Goal: Task Accomplishment & Management: Use online tool/utility

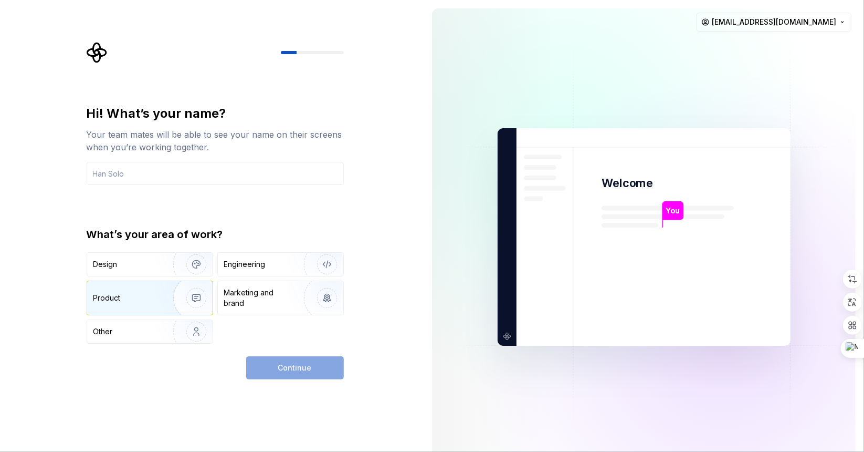
click at [155, 302] on div "Product" at bounding box center [149, 298] width 125 height 34
click at [222, 175] on input "text" at bounding box center [215, 173] width 257 height 23
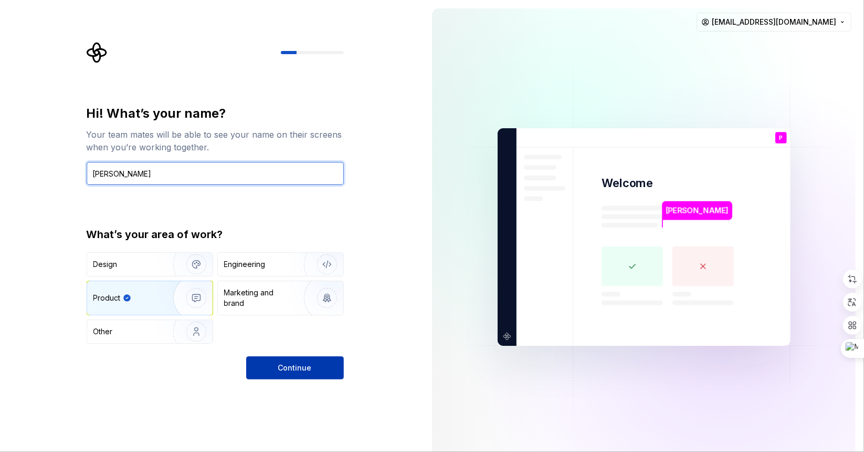
type input "Paul Nguyen"
click at [274, 361] on button "Continue" at bounding box center [295, 367] width 98 height 23
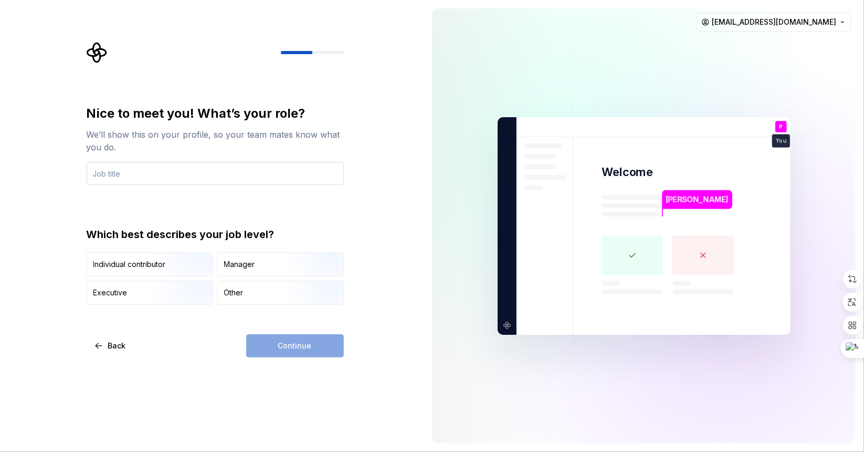
click at [271, 176] on input "text" at bounding box center [215, 173] width 257 height 23
click at [251, 264] on div "Manager" at bounding box center [239, 264] width 31 height 11
click at [286, 348] on div "Continue" at bounding box center [295, 345] width 98 height 23
drag, startPoint x: 300, startPoint y: 337, endPoint x: 259, endPoint y: 235, distance: 109.5
click at [300, 337] on div "Continue" at bounding box center [295, 345] width 98 height 23
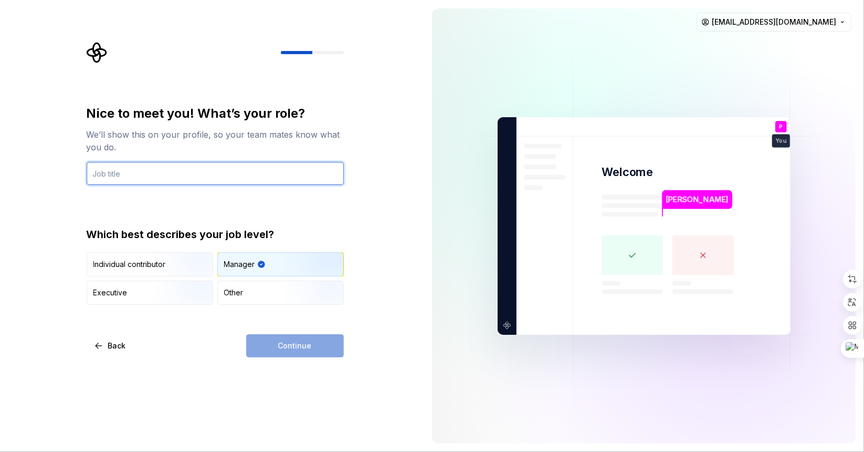
click at [227, 162] on input "text" at bounding box center [215, 173] width 257 height 23
type input "T"
type input "d"
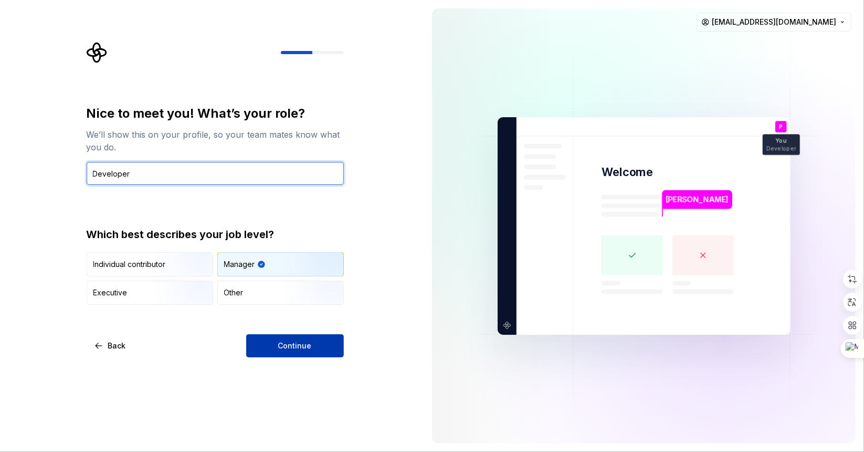
type input "Developer"
click at [278, 341] on button "Continue" at bounding box center [295, 345] width 98 height 23
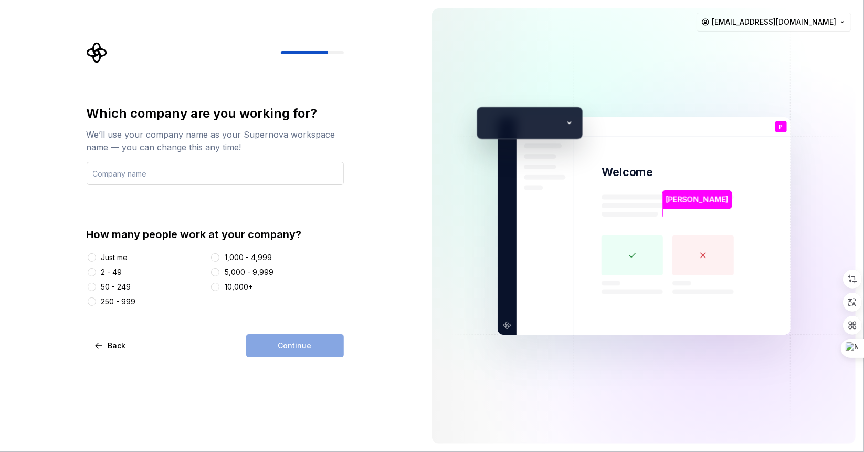
click at [225, 169] on input "text" at bounding box center [215, 173] width 257 height 23
click at [114, 272] on div "2 - 49" at bounding box center [111, 272] width 21 height 11
click at [96, 272] on button "2 - 49" at bounding box center [92, 272] width 8 height 8
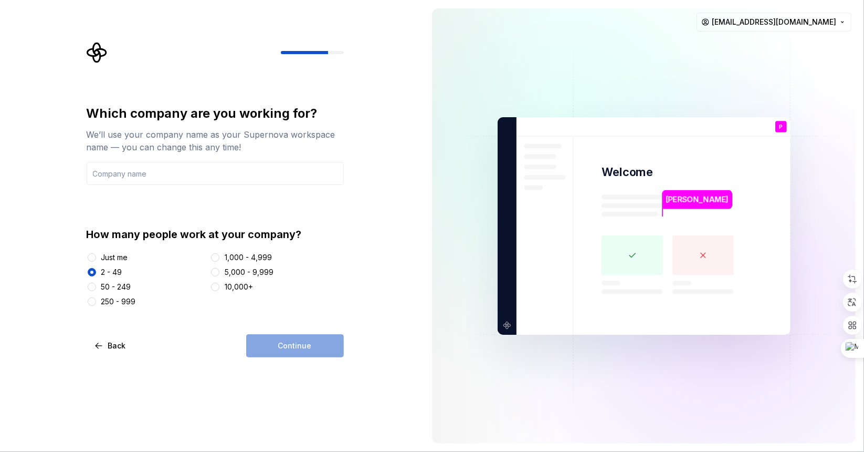
click at [274, 354] on div "Continue" at bounding box center [295, 345] width 98 height 23
click at [246, 182] on input "text" at bounding box center [215, 173] width 257 height 23
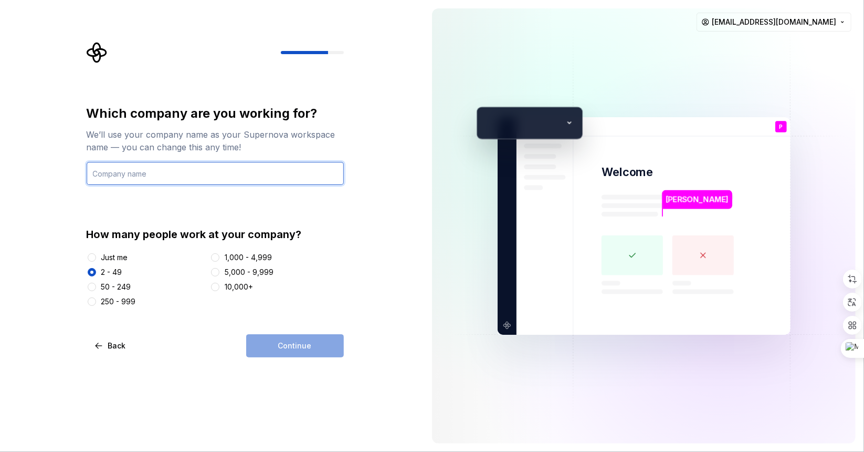
click at [246, 182] on input "text" at bounding box center [215, 173] width 257 height 23
type input "l"
type input "LTA"
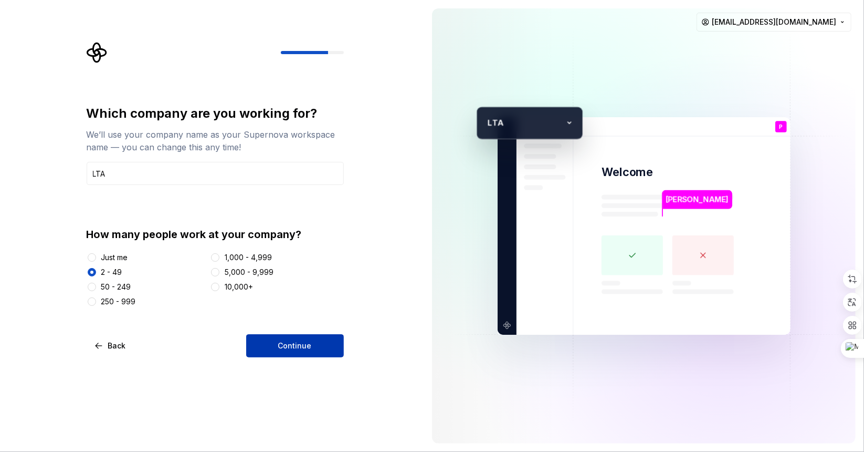
click at [271, 338] on button "Continue" at bounding box center [295, 345] width 98 height 23
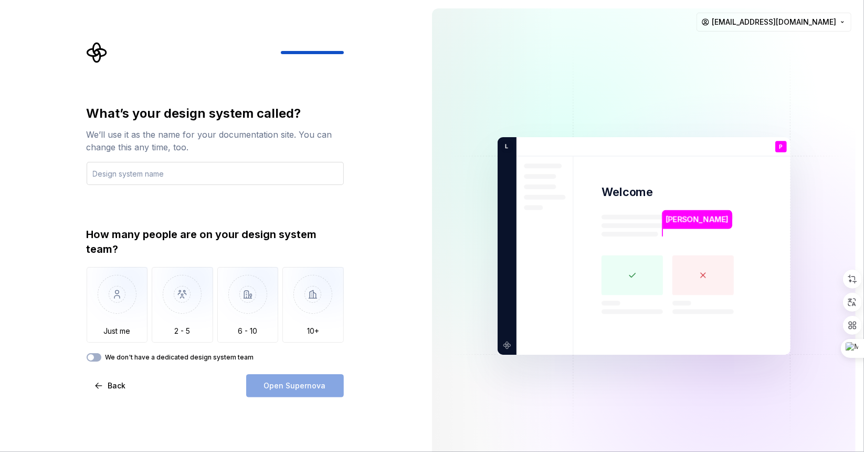
click at [255, 181] on input "text" at bounding box center [215, 173] width 257 height 23
click at [124, 296] on img "button" at bounding box center [117, 302] width 61 height 70
click at [221, 360] on label "We don't have a dedicated design system team" at bounding box center [180, 357] width 149 height 8
click at [101, 360] on button "We don't have a dedicated design system team" at bounding box center [94, 357] width 15 height 8
click at [221, 360] on label "We don't have a dedicated design system team" at bounding box center [180, 357] width 149 height 8
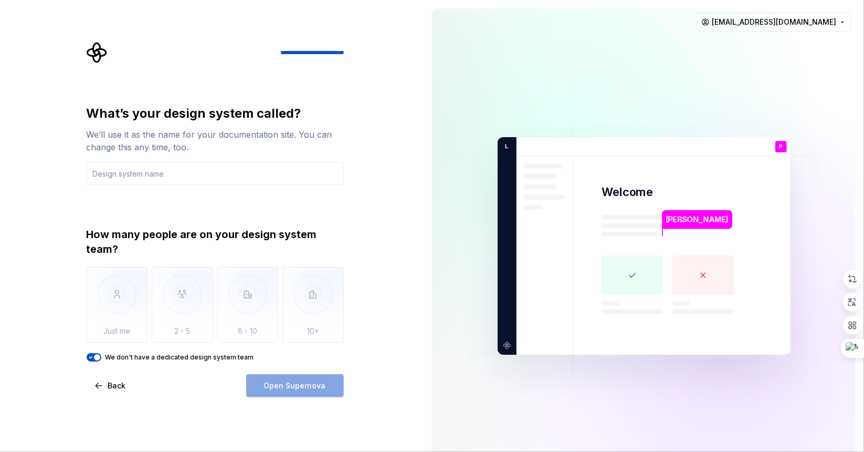
click at [101, 360] on button "We don't have a dedicated design system team" at bounding box center [94, 357] width 15 height 8
click at [277, 385] on div "Open Supernova" at bounding box center [295, 385] width 98 height 23
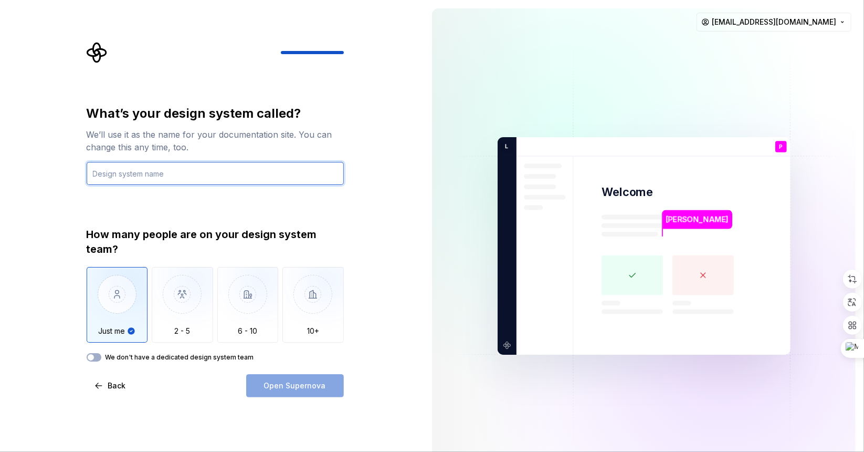
click at [248, 171] on input "text" at bounding box center [215, 173] width 257 height 23
type input "R"
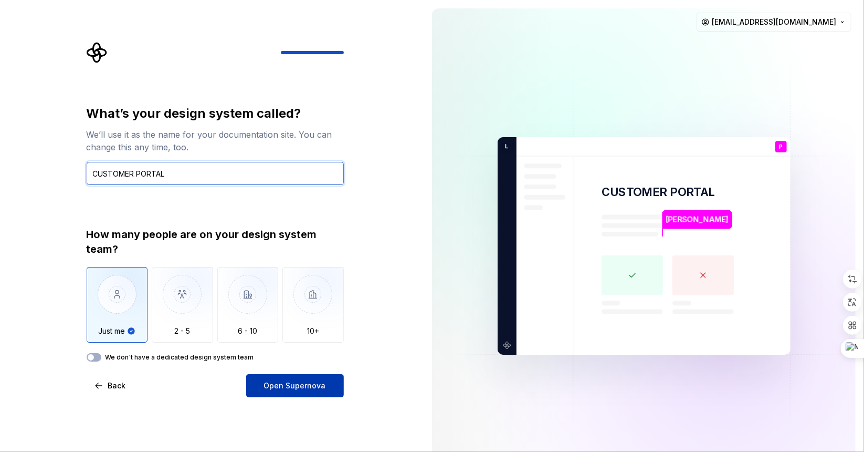
type input "CUSTOMER PORTAL"
click at [287, 392] on button "Open Supernova" at bounding box center [295, 385] width 98 height 23
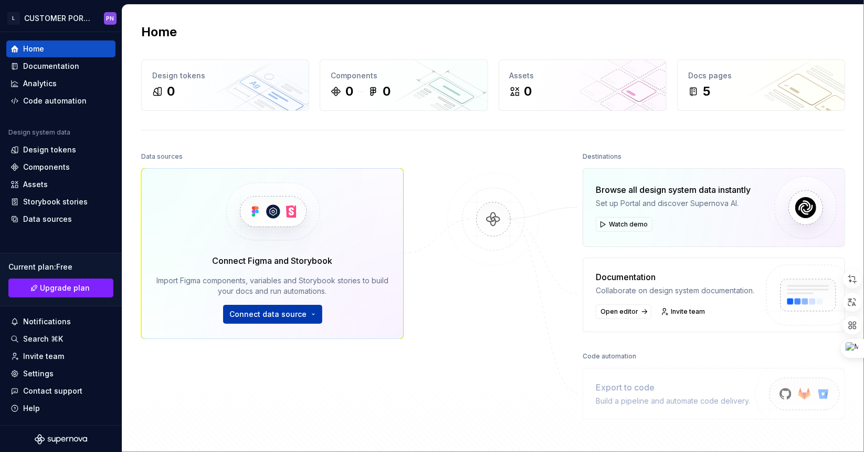
click at [245, 315] on span "Connect data source" at bounding box center [268, 314] width 77 height 11
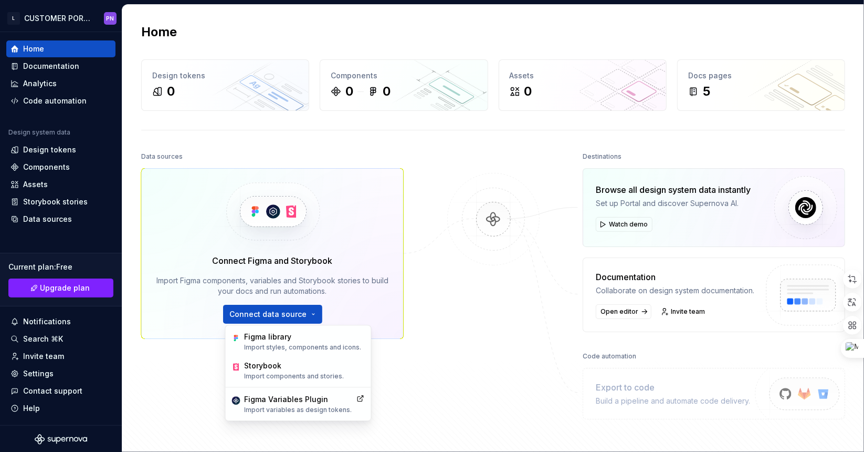
click at [149, 345] on div "Data sources Connect Figma and Storybook Import Figma components, variables and…" at bounding box center [272, 284] width 263 height 271
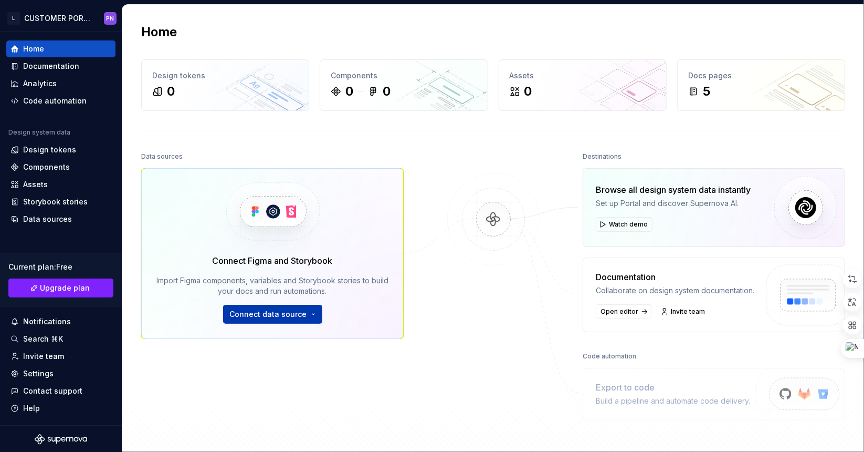
click at [293, 313] on span "Connect data source" at bounding box center [268, 314] width 77 height 11
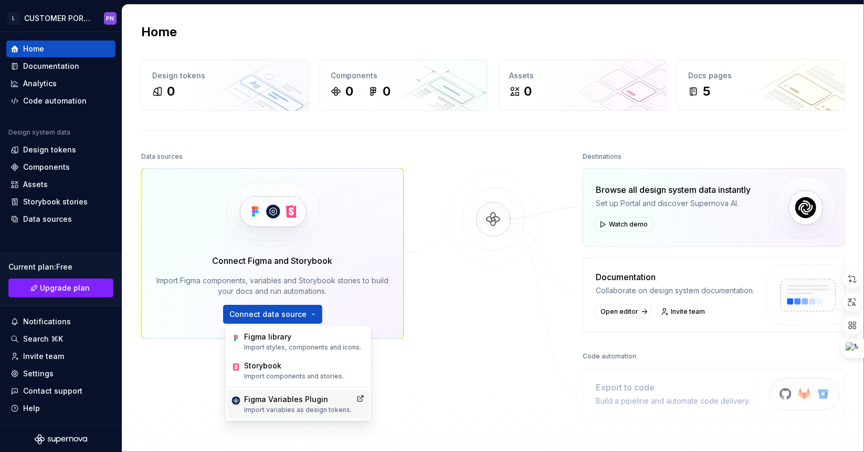
click at [280, 394] on div "Figma Variables Plugin" at bounding box center [299, 399] width 108 height 11
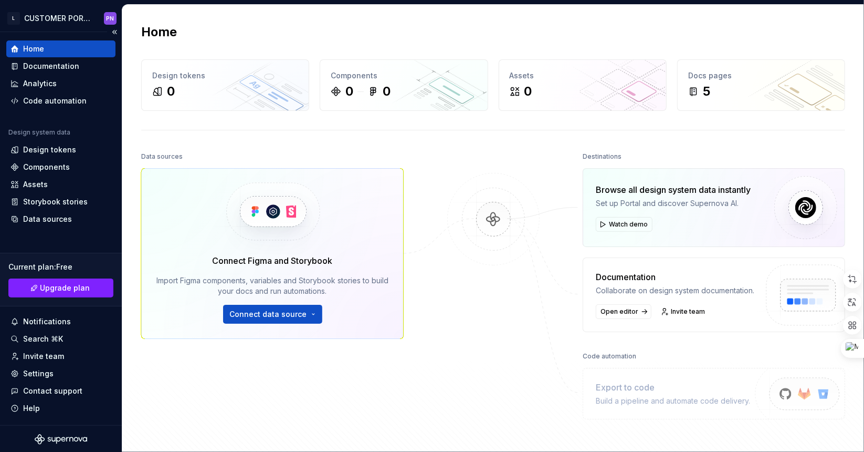
click at [50, 268] on div "Current plan : Free" at bounding box center [60, 266] width 105 height 11
click at [52, 284] on span "Upgrade plan" at bounding box center [65, 287] width 50 height 11
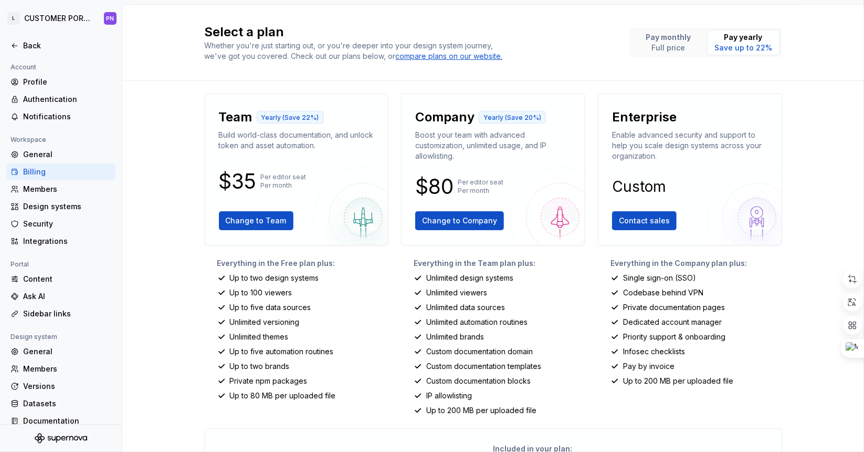
click at [274, 145] on p "Build world-class documentation, and unlock token and asset automation." at bounding box center [297, 140] width 156 height 21
click at [455, 144] on p "Boost your team with advanced customization, unlimited usage, and IP allowlisti…" at bounding box center [493, 146] width 156 height 32
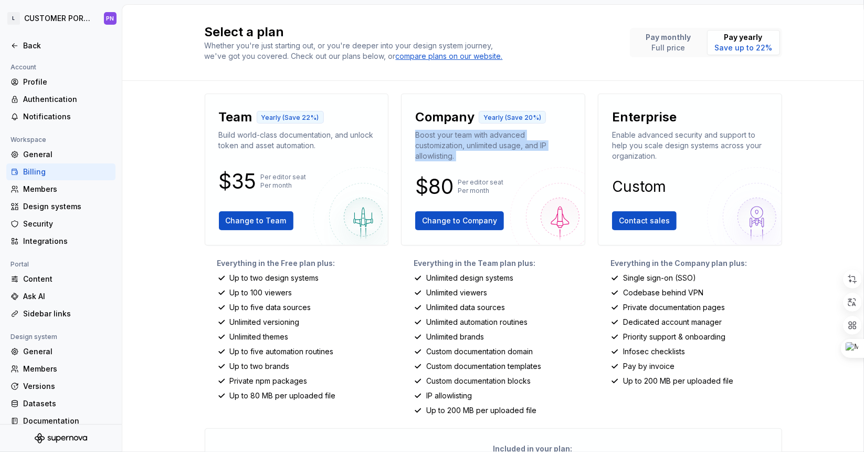
click at [455, 144] on p "Boost your team with advanced customization, unlimited usage, and IP allowlisti…" at bounding box center [493, 146] width 156 height 32
click at [638, 143] on p "Enable advanced security and support to help you scale design systems across yo…" at bounding box center [690, 146] width 156 height 32
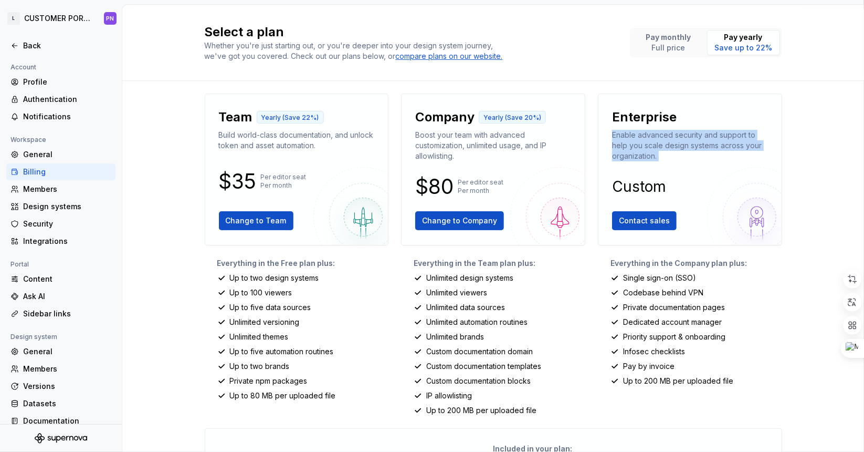
click at [638, 143] on p "Enable advanced security and support to help you scale design systems across yo…" at bounding box center [690, 146] width 156 height 32
click at [255, 160] on div "Team Yearly (Save 22%) Build world-class documentation, and unlock token and as…" at bounding box center [297, 169] width 166 height 134
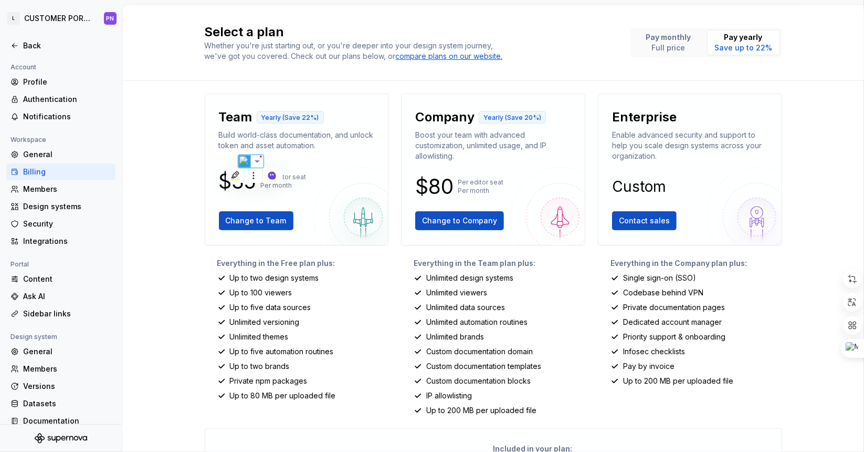
click at [305, 145] on p "Build world-class documentation, and unlock token and asset automation." at bounding box center [297, 140] width 156 height 21
click at [278, 175] on p "Per editor seat Per month" at bounding box center [284, 181] width 46 height 17
click at [293, 170] on div "Team Yearly (Save 22%) Build world-class documentation, and unlock token and as…" at bounding box center [297, 169] width 166 height 134
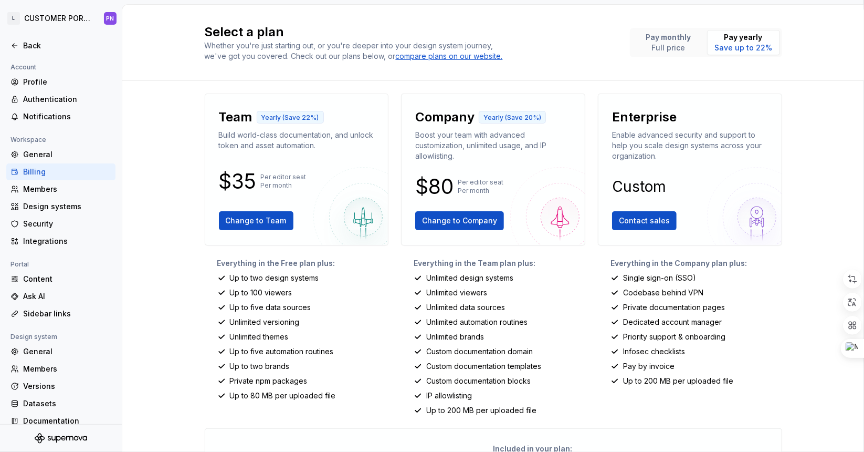
click at [277, 185] on p "Per editor seat Per month" at bounding box center [284, 181] width 46 height 17
click at [267, 182] on p "Per editor seat Per month" at bounding box center [284, 181] width 46 height 17
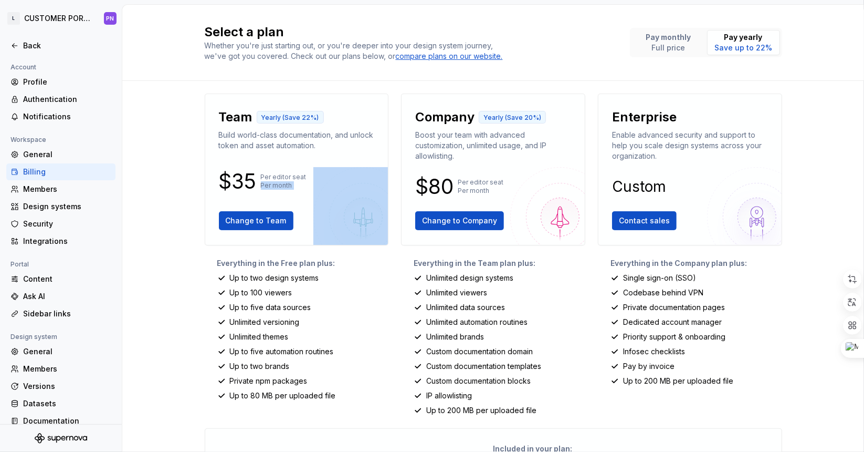
click at [267, 182] on p "Per editor seat Per month" at bounding box center [284, 181] width 46 height 17
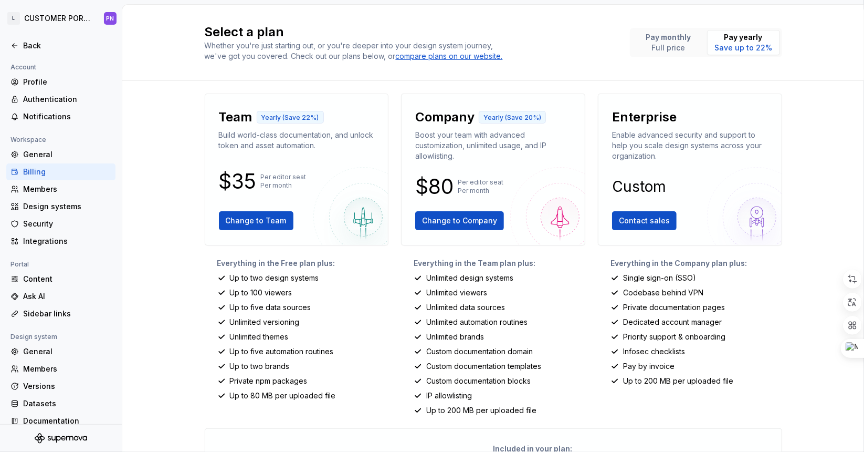
click at [288, 145] on p "Build world-class documentation, and unlock token and asset automation." at bounding box center [297, 140] width 156 height 21
click at [272, 116] on p "Yearly (Save 22%)" at bounding box center [290, 117] width 58 height 8
click at [219, 140] on p "Build world-class documentation, and unlock token and asset automation." at bounding box center [297, 140] width 156 height 21
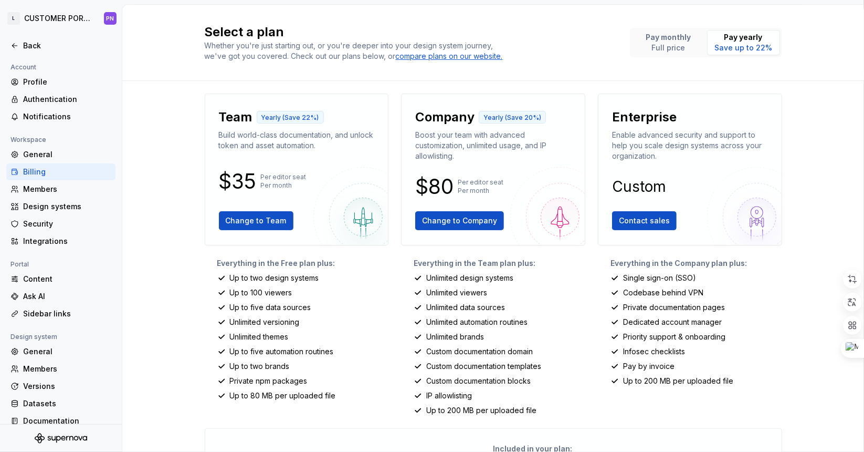
click at [264, 161] on div "Team Yearly (Save 22%) Build world-class documentation, and unlock token and as…" at bounding box center [297, 169] width 166 height 134
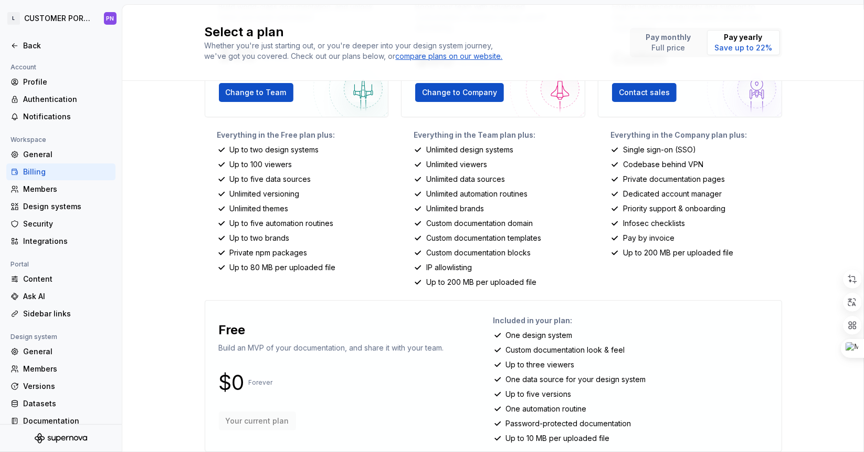
scroll to position [144, 0]
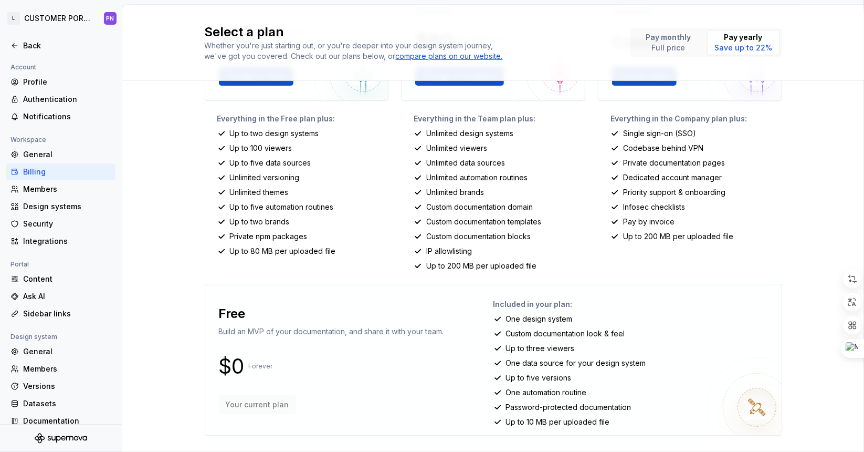
click at [498, 330] on div "Custom documentation look & feel" at bounding box center [634, 333] width 280 height 11
click at [523, 417] on p "Up to 10 MB per uploaded file" at bounding box center [558, 421] width 104 height 11
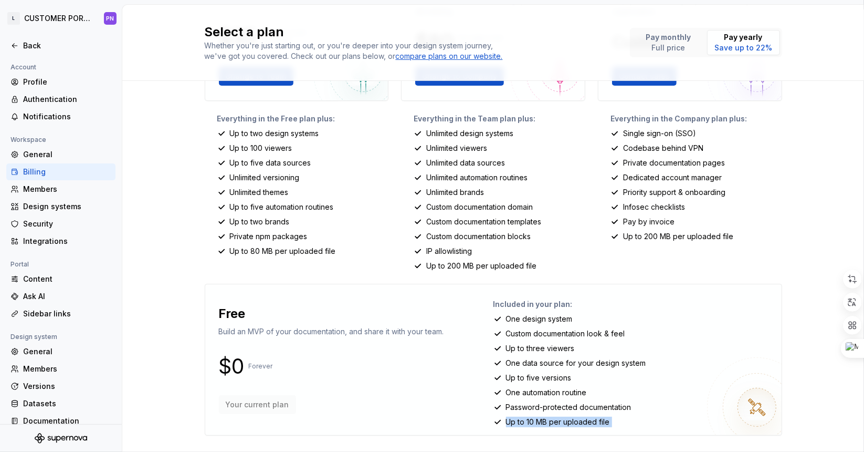
click at [523, 417] on p "Up to 10 MB per uploaded file" at bounding box center [558, 421] width 104 height 11
click at [524, 408] on p "Password-protected documentation" at bounding box center [568, 407] width 125 height 11
click at [528, 393] on p "One automation routine" at bounding box center [546, 392] width 81 height 11
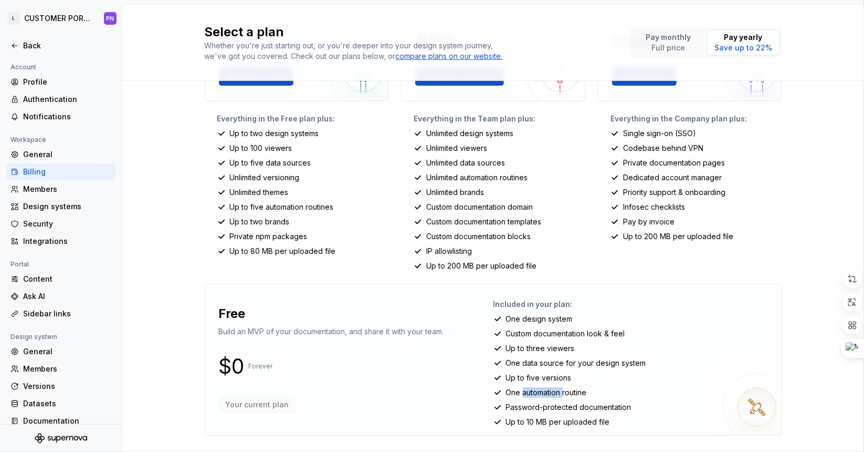
click at [528, 393] on p "One automation routine" at bounding box center [546, 392] width 81 height 11
click at [529, 381] on p "Up to five versions" at bounding box center [539, 377] width 66 height 11
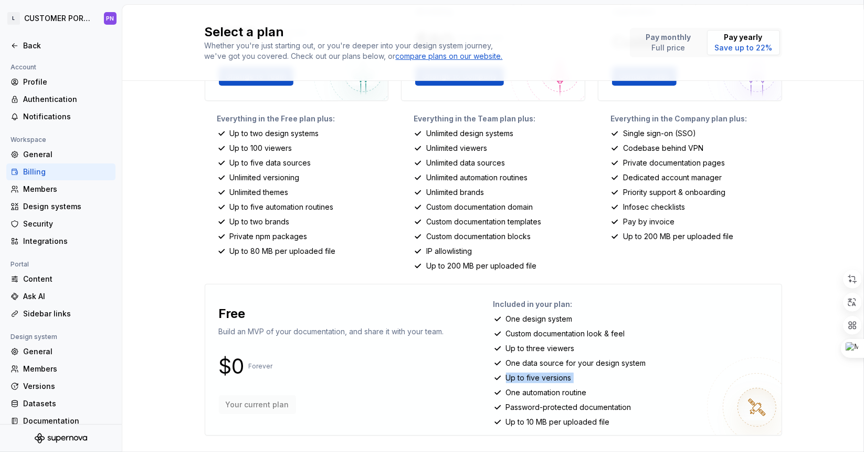
click at [532, 370] on div "Included in your plan: One design system Custom documentation look & feel Up to…" at bounding box center [634, 359] width 280 height 134
click at [537, 362] on p "One data source for your design system" at bounding box center [576, 363] width 140 height 11
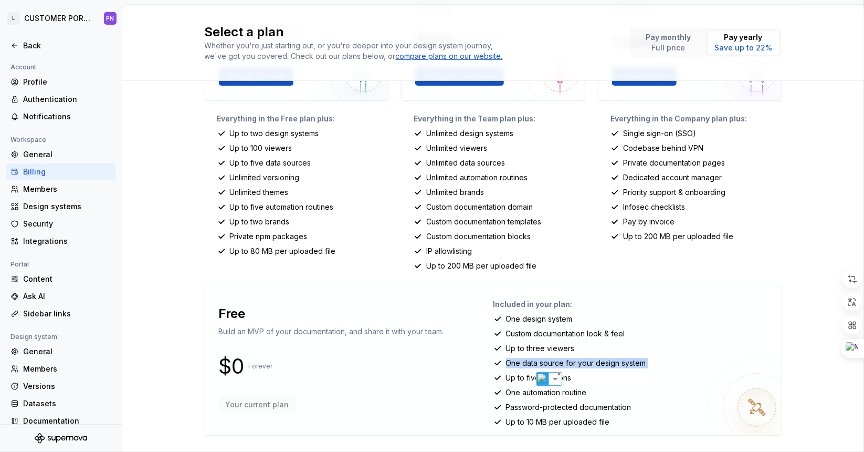
click at [537, 362] on p "One data source for your design system" at bounding box center [576, 363] width 140 height 11
click at [50, 298] on div "Ask AI" at bounding box center [67, 296] width 88 height 11
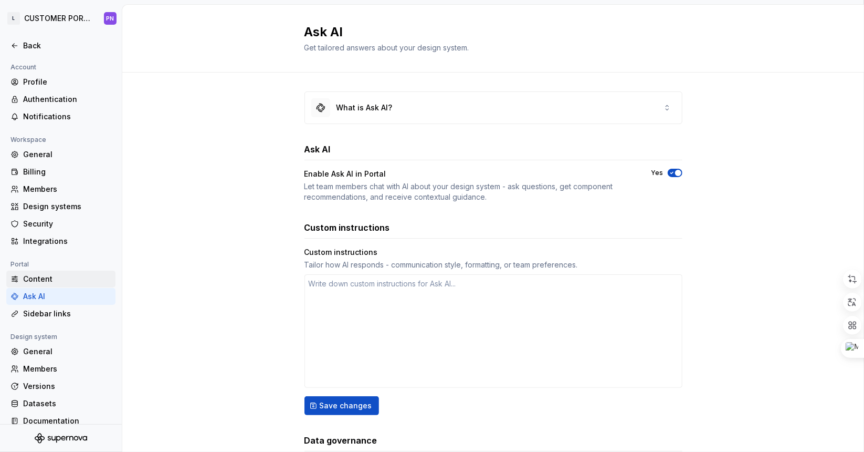
type textarea "*"
click at [63, 283] on div "Content" at bounding box center [67, 279] width 88 height 11
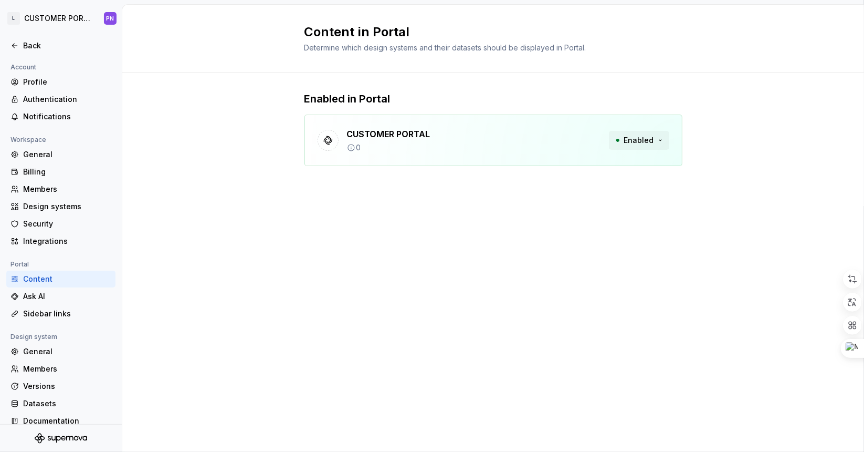
click at [634, 132] on button "Enabled" at bounding box center [639, 140] width 60 height 19
click at [379, 141] on p "CUSTOMER PORTAL" at bounding box center [388, 137] width 83 height 13
click at [350, 135] on p "CUSTOMER PORTAL" at bounding box center [388, 137] width 83 height 13
click at [327, 135] on icon at bounding box center [328, 138] width 11 height 11
click at [17, 48] on icon at bounding box center [15, 45] width 8 height 8
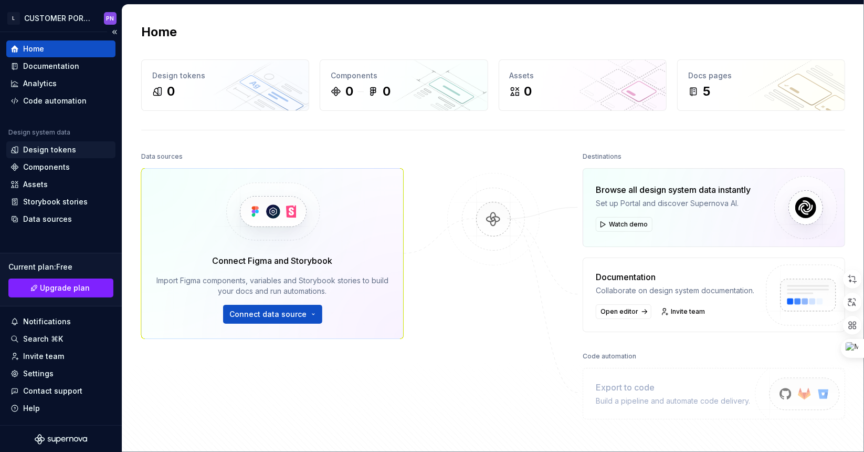
click at [66, 147] on div "Design tokens" at bounding box center [49, 149] width 53 height 11
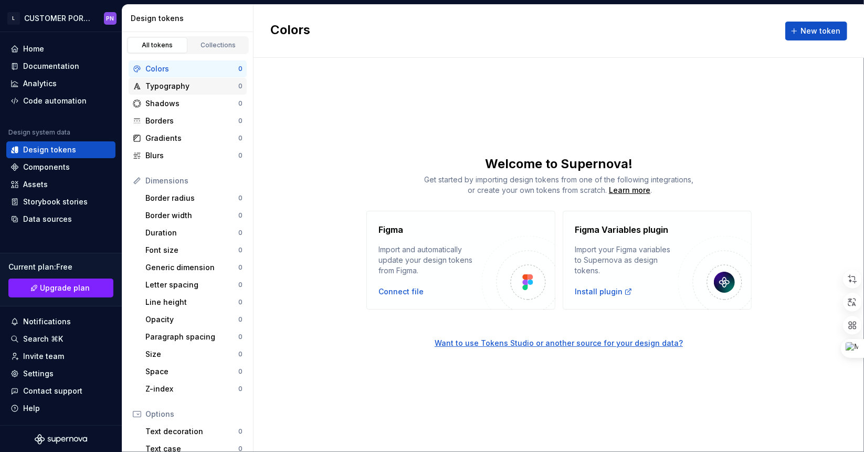
click at [206, 82] on div "Typography" at bounding box center [191, 86] width 93 height 11
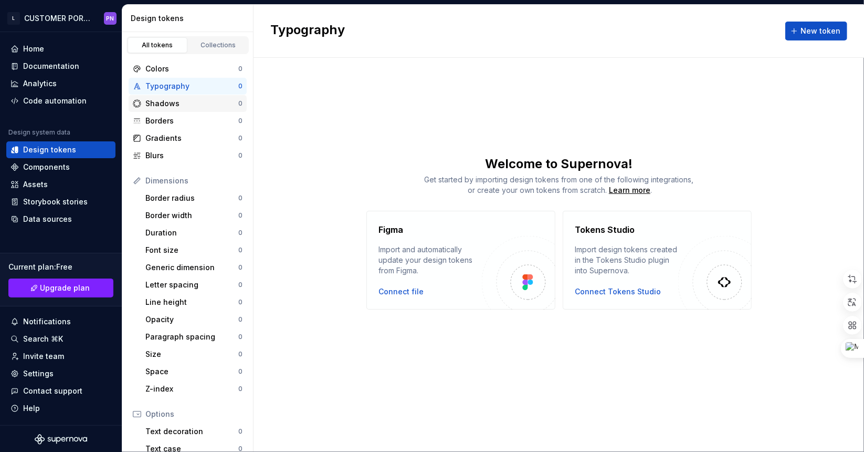
click at [204, 110] on div "Shadows 0" at bounding box center [188, 103] width 118 height 17
click at [204, 121] on div "Borders" at bounding box center [191, 121] width 93 height 11
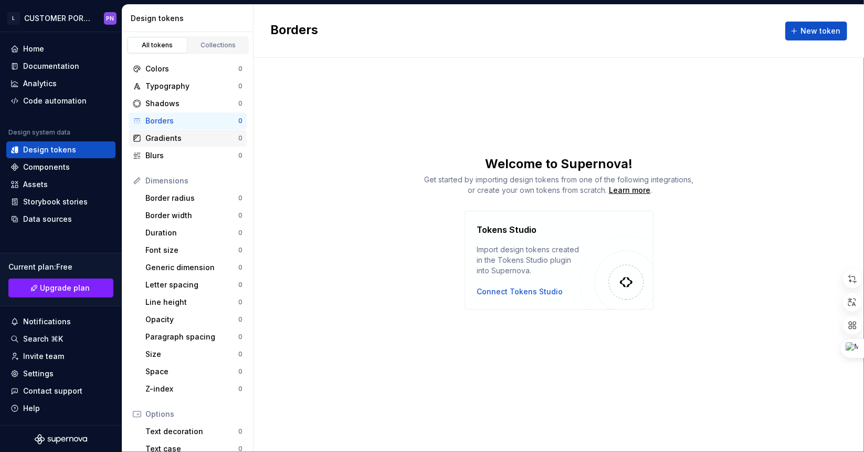
click at [213, 145] on div "Gradients 0" at bounding box center [188, 138] width 118 height 17
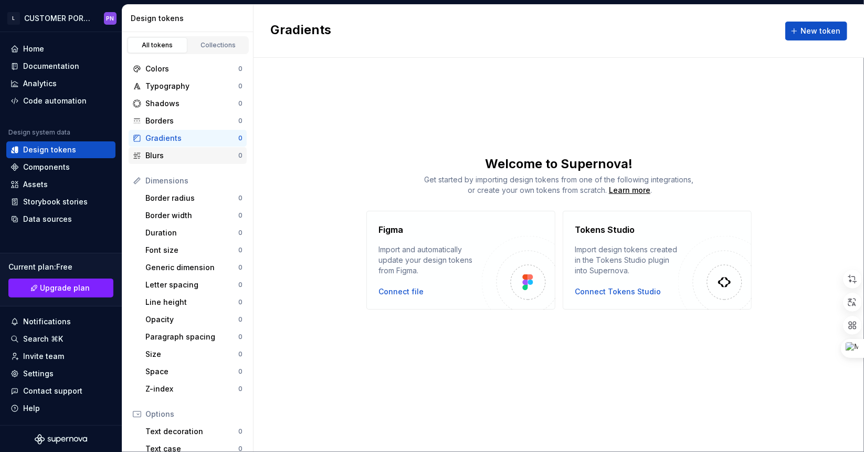
click at [212, 157] on div "Blurs" at bounding box center [191, 155] width 93 height 11
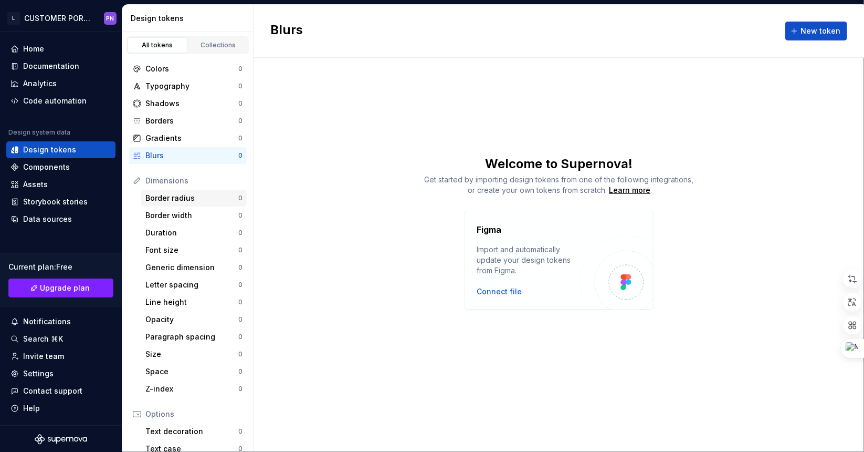
click at [221, 195] on div "Border radius" at bounding box center [191, 198] width 93 height 11
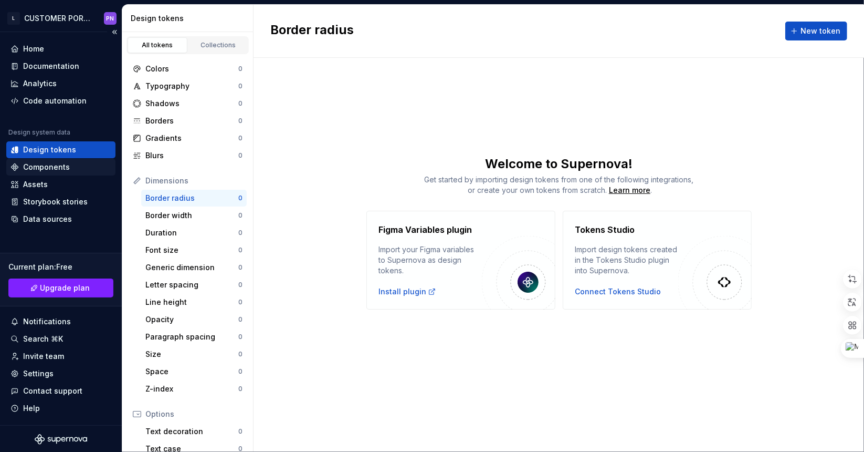
click at [61, 163] on div "Components" at bounding box center [46, 167] width 47 height 11
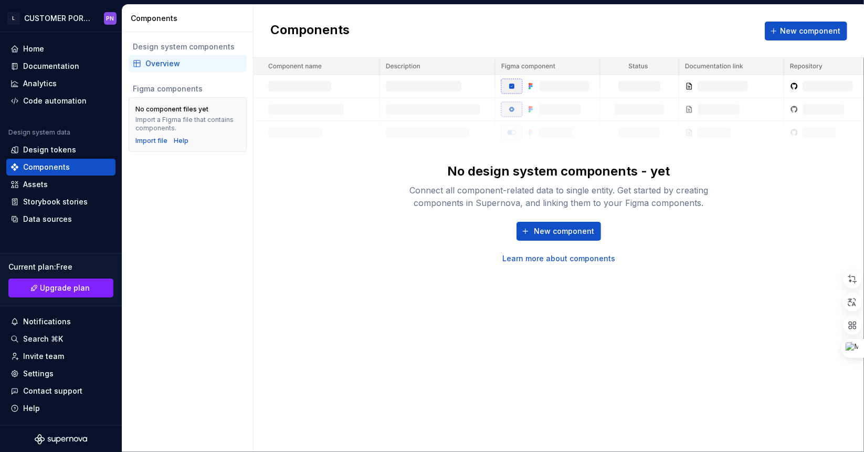
click at [534, 169] on div "No design system components - yet" at bounding box center [559, 171] width 223 height 17
click at [64, 182] on div "Assets" at bounding box center [61, 184] width 101 height 11
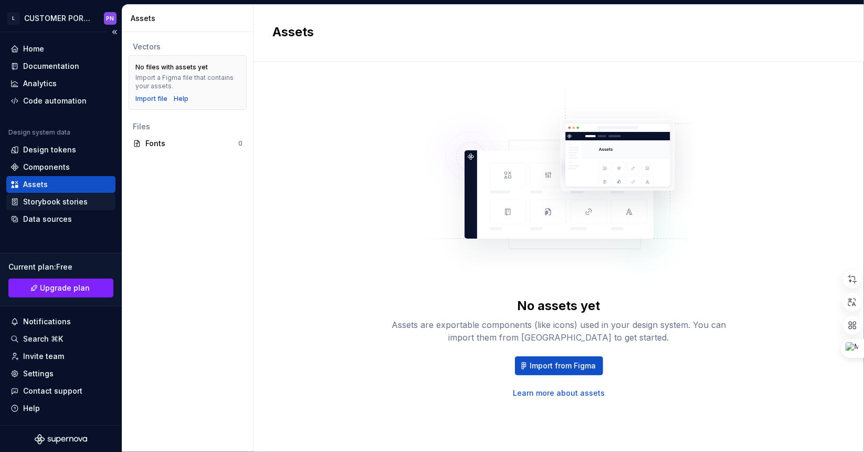
click at [77, 200] on div "Storybook stories" at bounding box center [55, 201] width 65 height 11
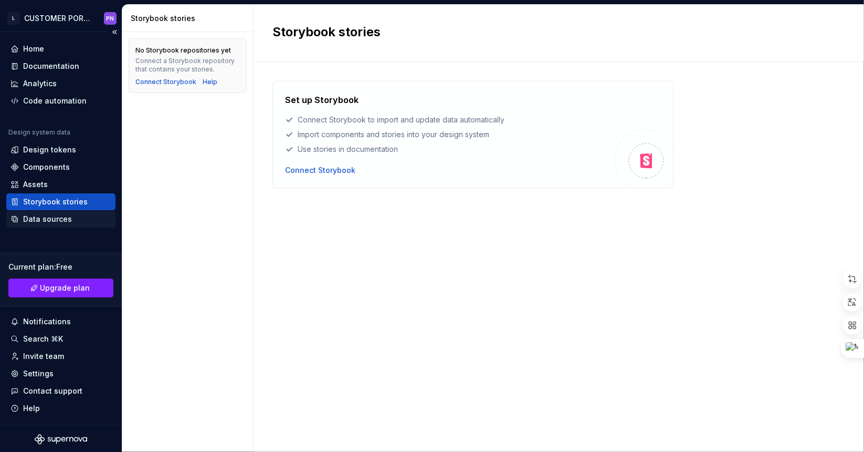
click at [64, 216] on div "Data sources" at bounding box center [47, 219] width 49 height 11
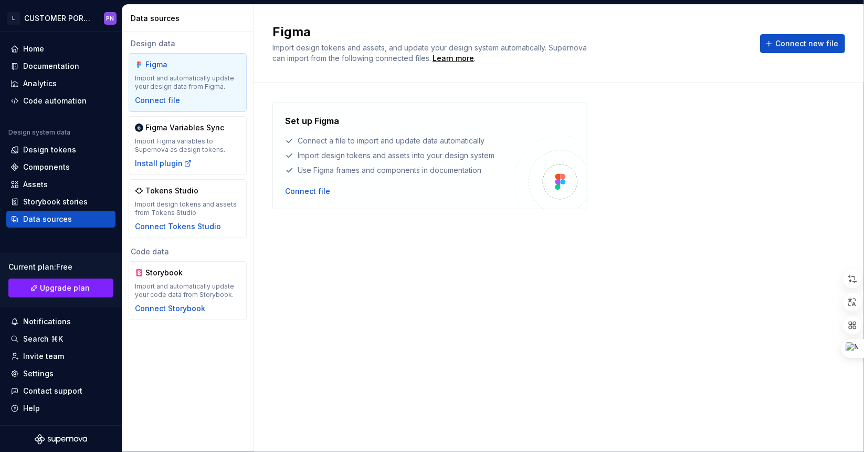
click at [181, 84] on div "Import and automatically update your design data from Figma." at bounding box center [188, 82] width 106 height 17
click at [150, 99] on div "Connect file" at bounding box center [157, 100] width 45 height 11
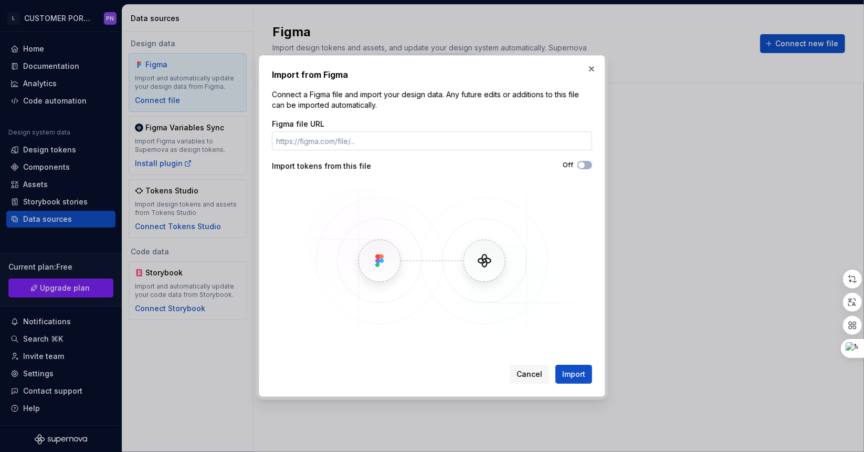
click at [381, 138] on input "Figma file URL" at bounding box center [432, 140] width 320 height 19
